Goal: Register for event/course

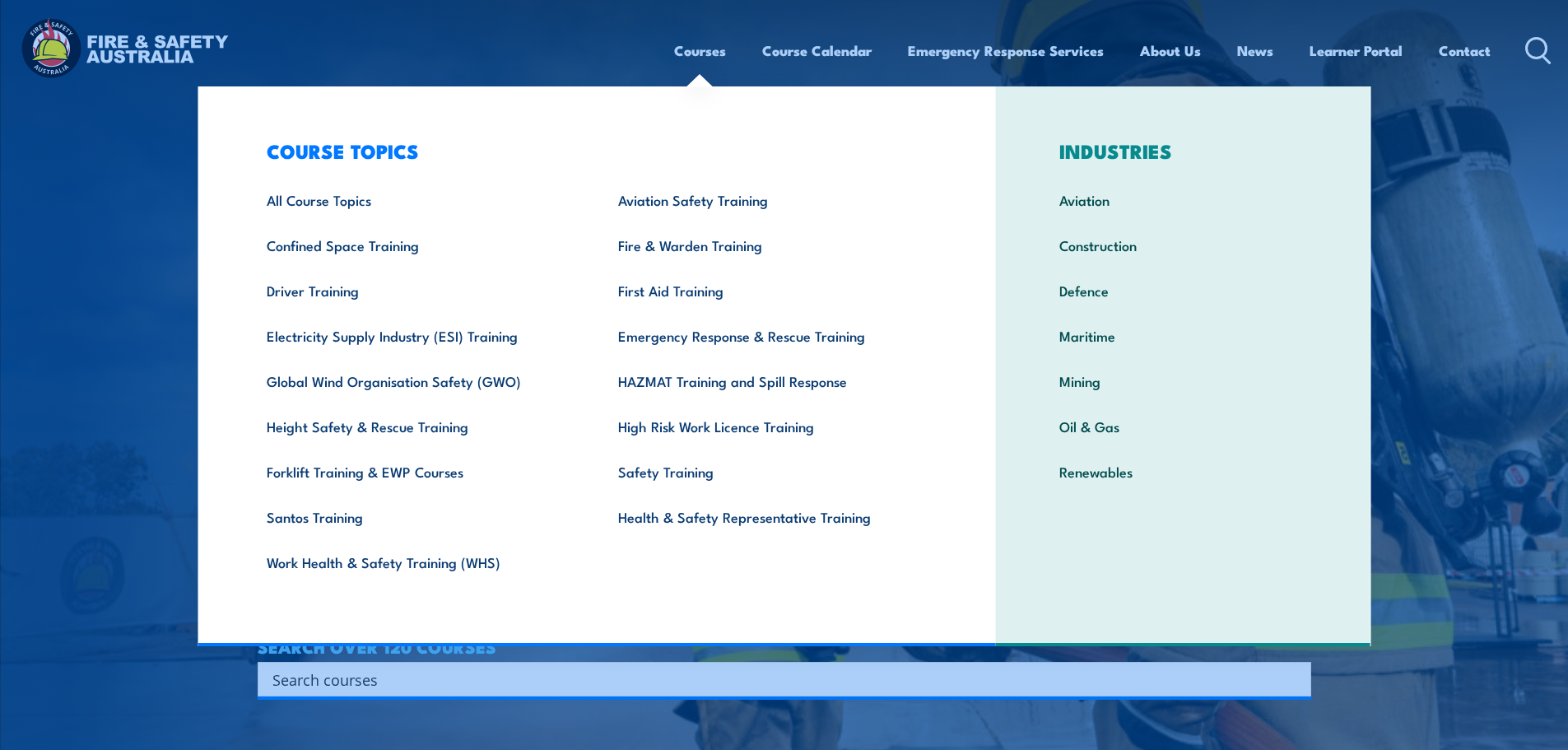
click at [711, 55] on link "Courses" at bounding box center [700, 51] width 52 height 43
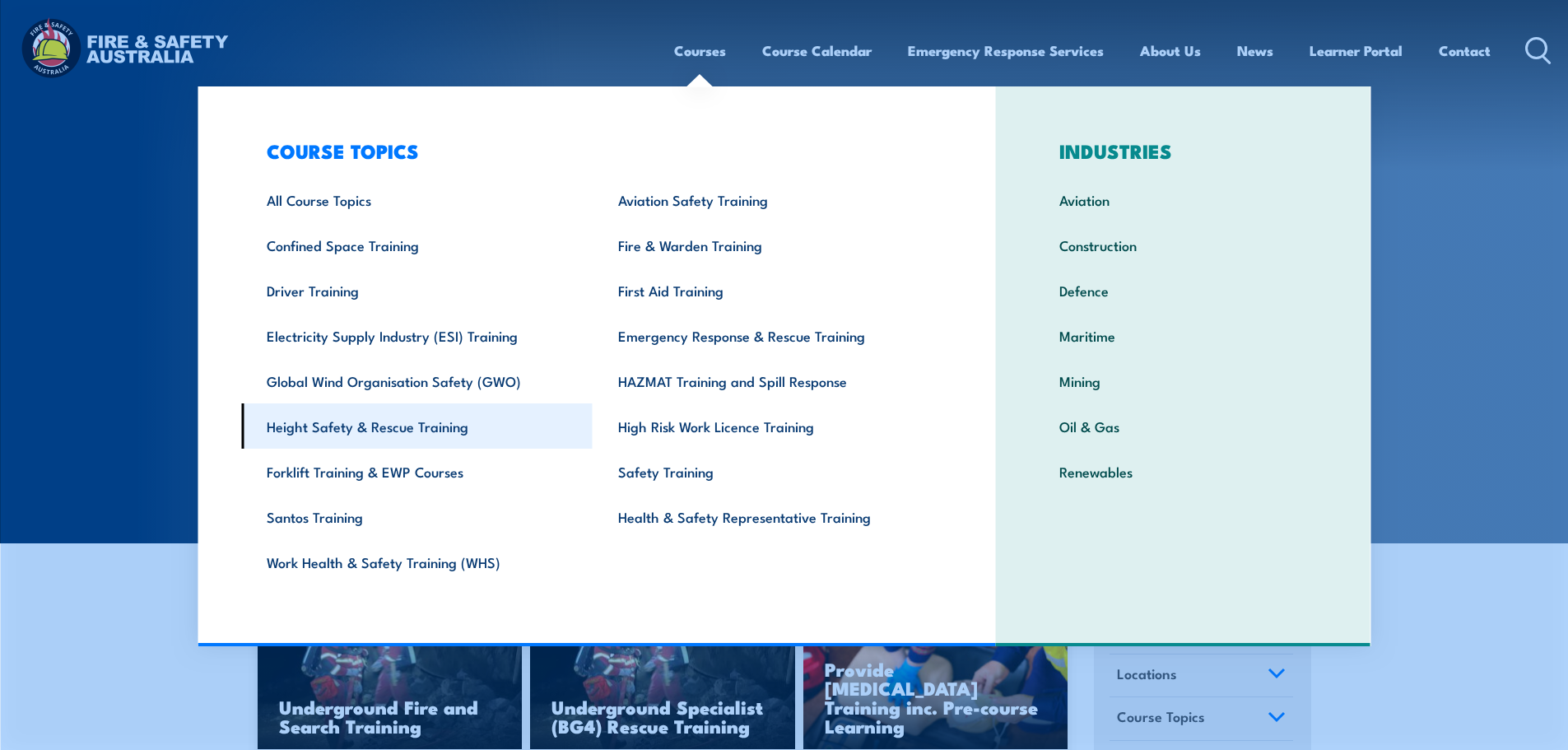
click at [331, 427] on link "Height Safety & Rescue Training" at bounding box center [417, 426] width 352 height 45
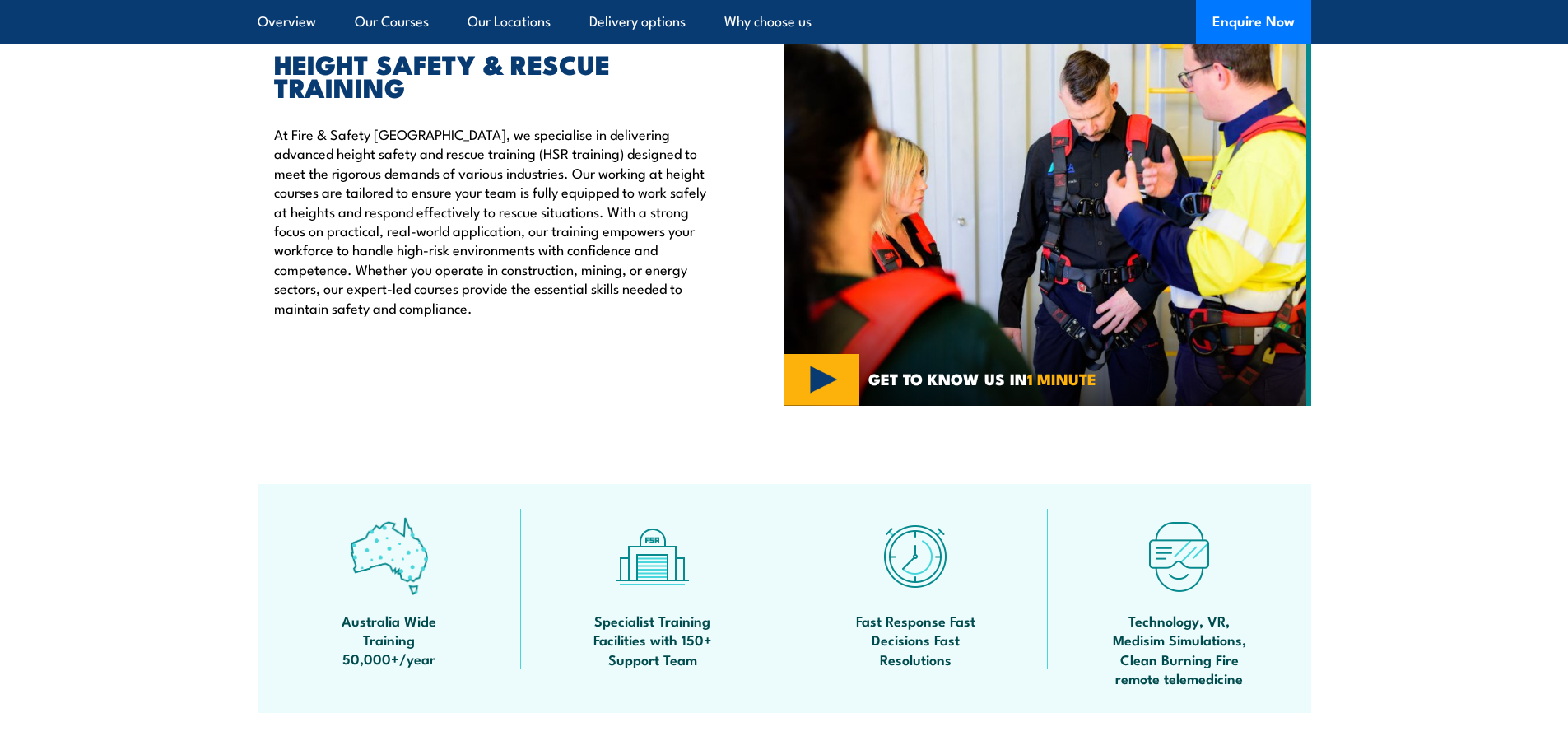
drag, startPoint x: 319, startPoint y: 284, endPoint x: 358, endPoint y: 324, distance: 55.9
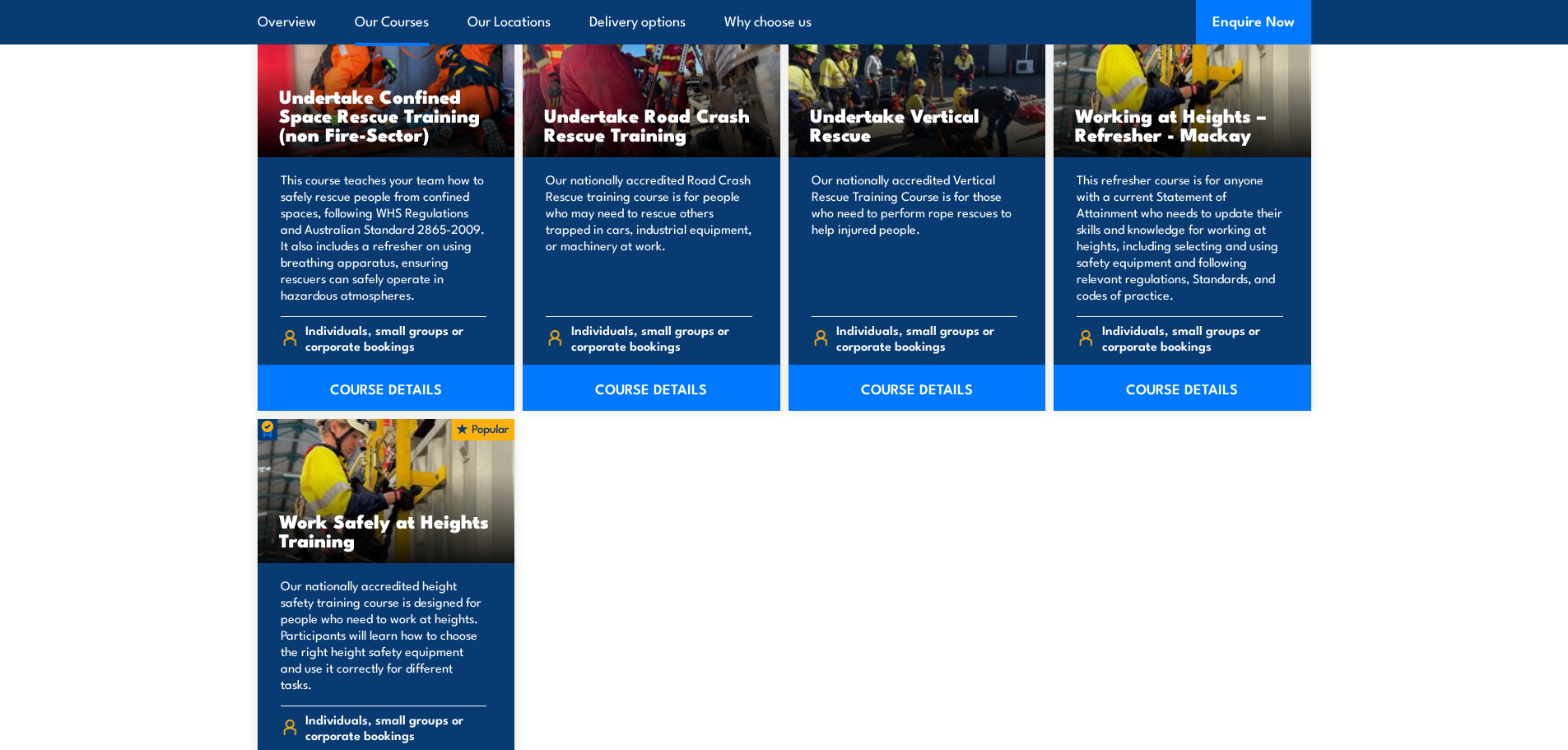
scroll to position [1976, 0]
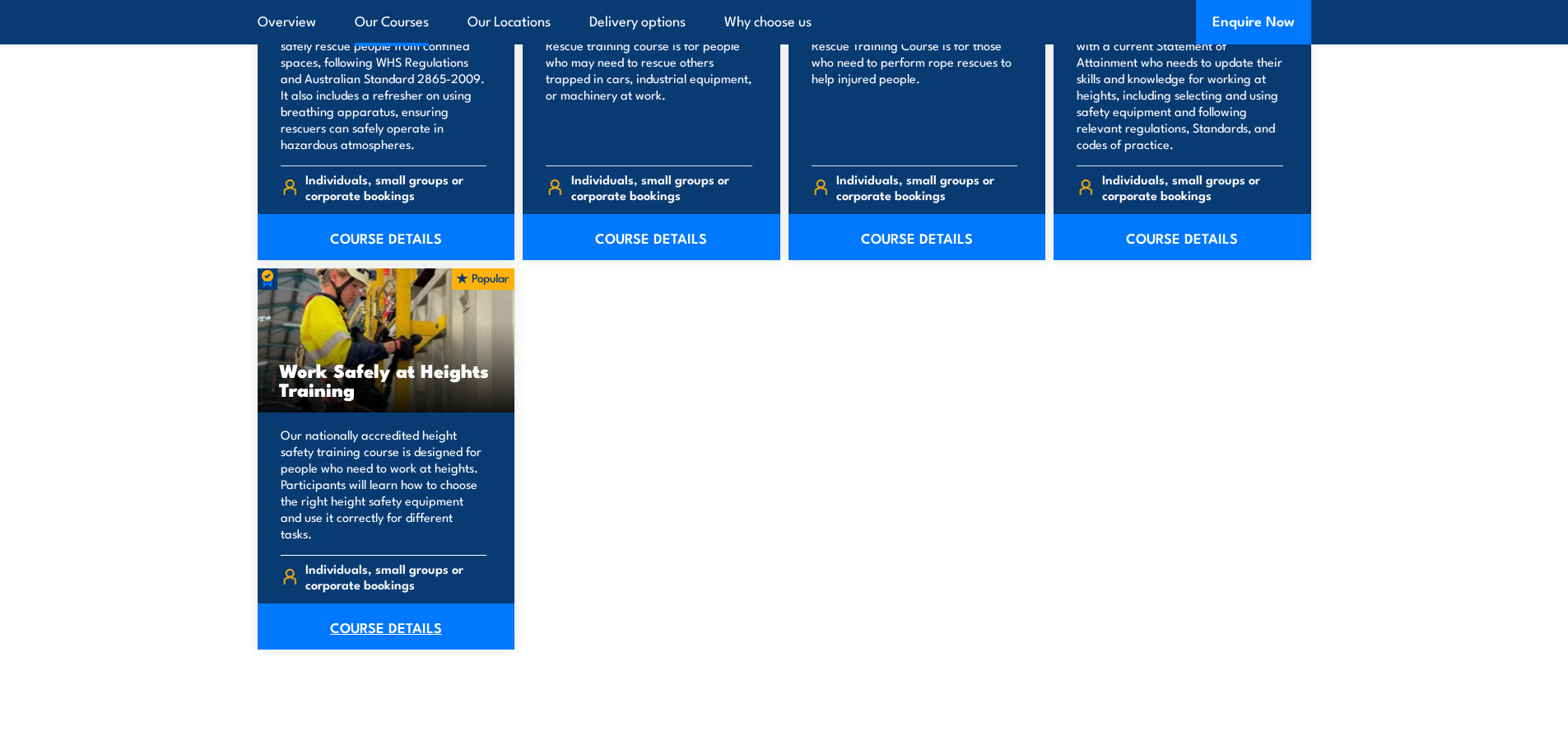
click at [388, 614] on link "COURSE DETAILS" at bounding box center [387, 626] width 258 height 46
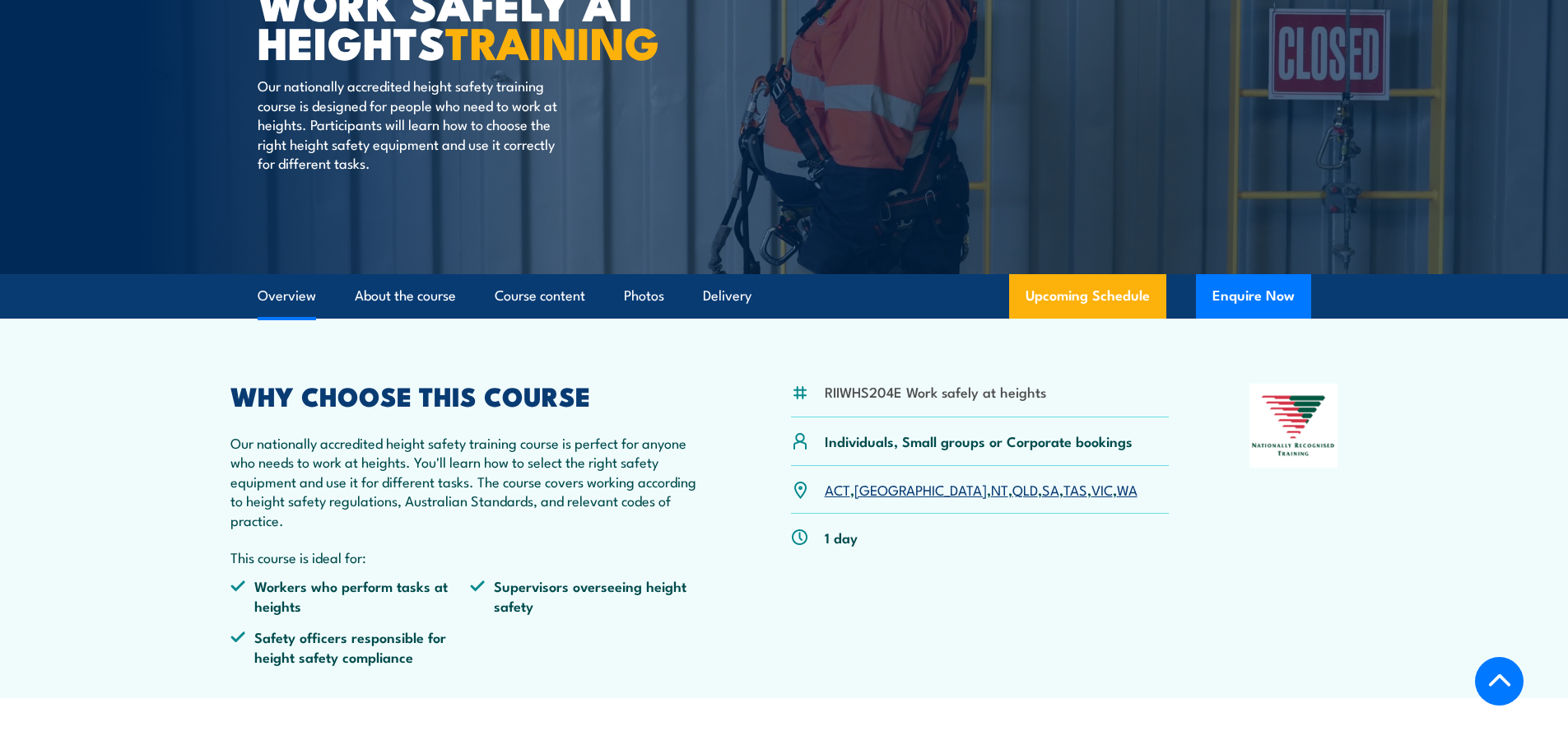
scroll to position [494, 0]
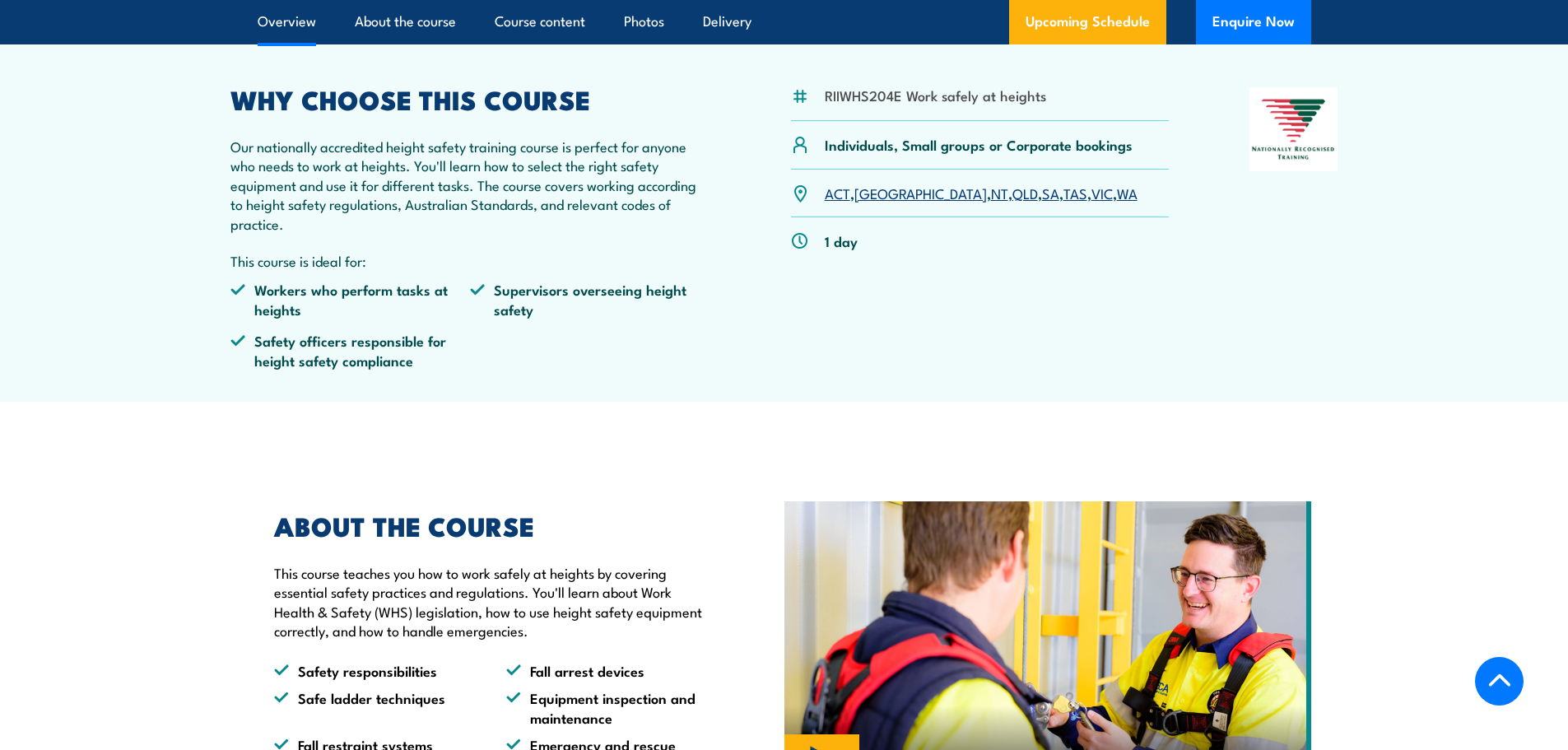
click at [1042, 195] on link "SA" at bounding box center [1051, 192] width 17 height 20
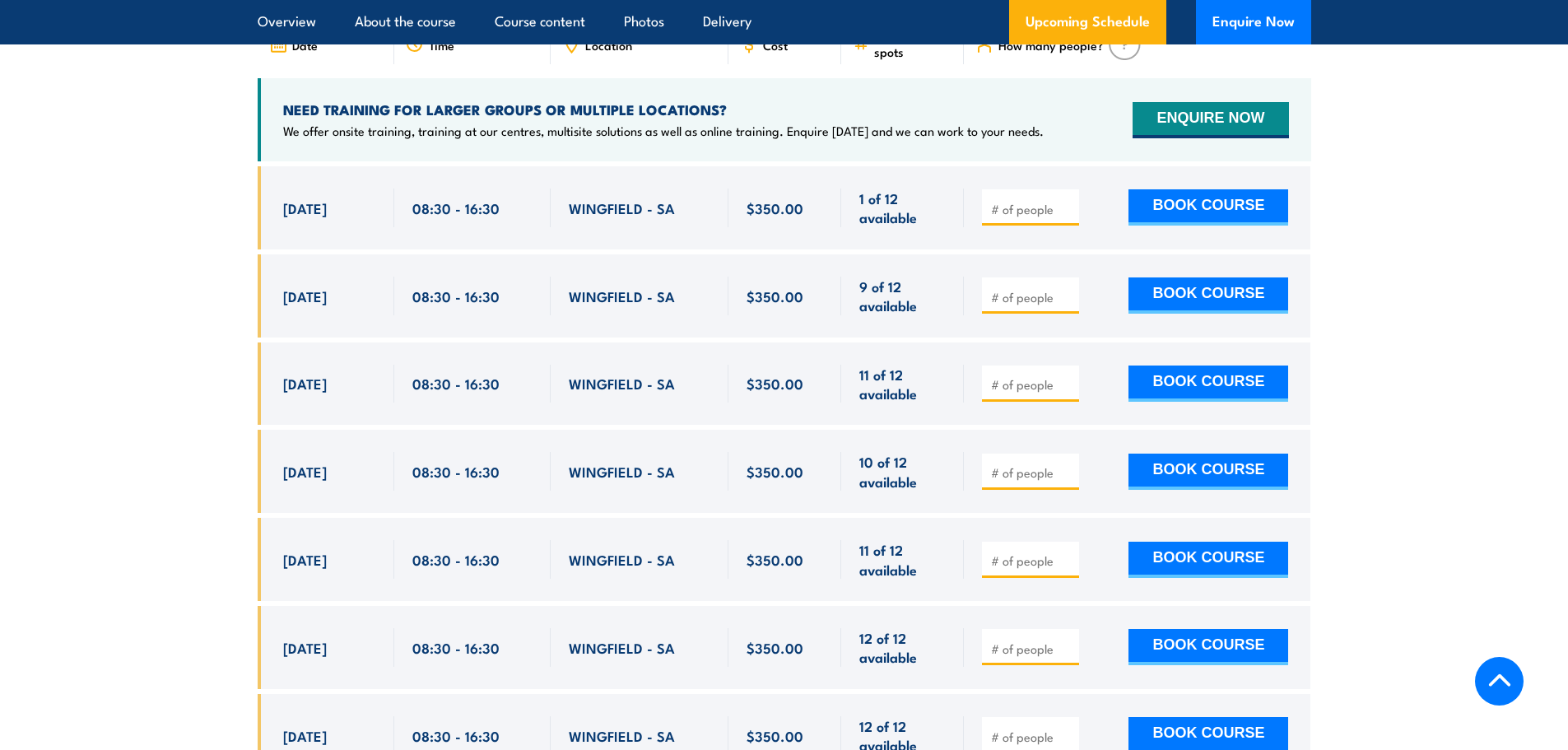
scroll to position [2703, 0]
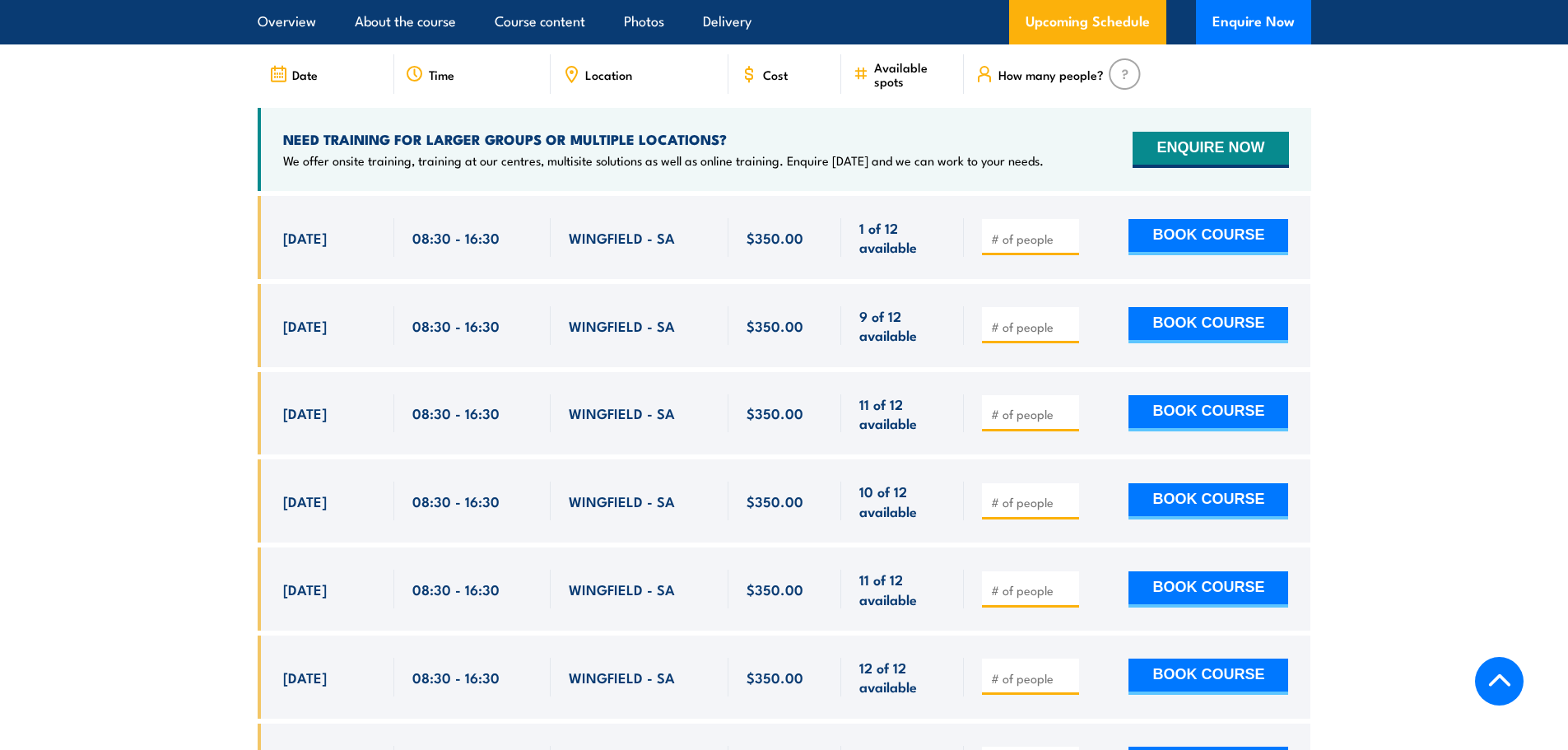
drag, startPoint x: 110, startPoint y: 407, endPoint x: 136, endPoint y: 436, distance: 38.9
click at [110, 407] on section "UPCOMING SCHEDULE FOR - "Work safely at heights Training" [DATE] [DATE]" at bounding box center [784, 387] width 1568 height 889
